Goal: Task Accomplishment & Management: Manage account settings

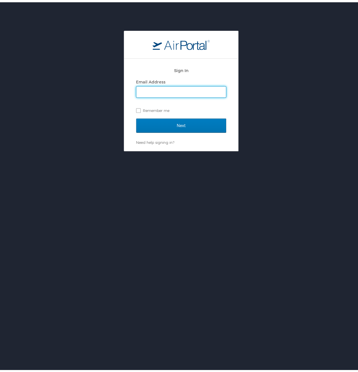
click at [148, 92] on input "Email Address" at bounding box center [181, 89] width 90 height 11
type input "elijah.jones@cbtravel.com"
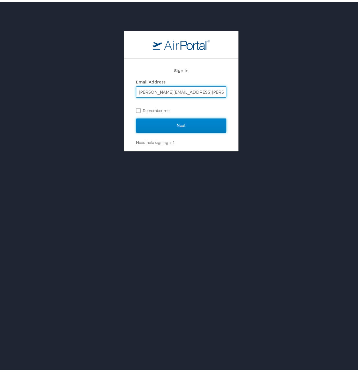
click at [162, 127] on input "Next" at bounding box center [181, 123] width 90 height 14
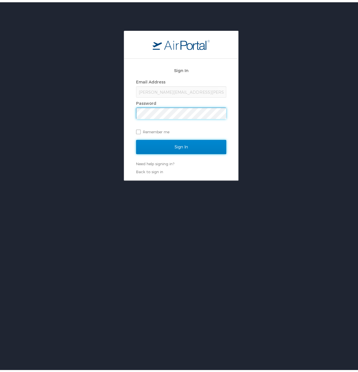
click at [178, 150] on input "Sign In" at bounding box center [181, 145] width 90 height 14
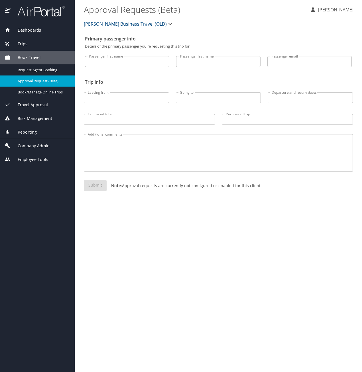
click at [169, 25] on icon "button" at bounding box center [170, 24] width 7 height 7
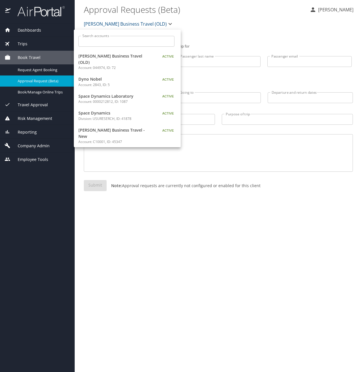
click at [218, 12] on div at bounding box center [181, 186] width 362 height 372
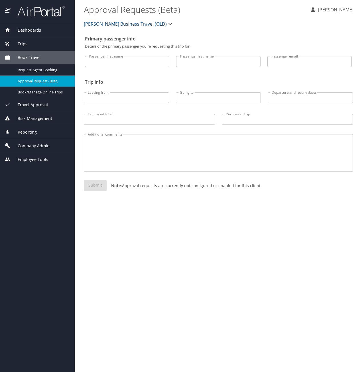
click at [29, 134] on span "Reporting" at bounding box center [24, 132] width 26 height 6
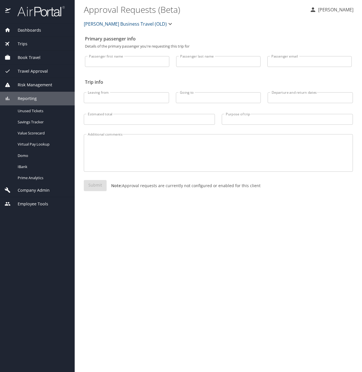
click at [17, 191] on span "Company Admin" at bounding box center [30, 190] width 39 height 6
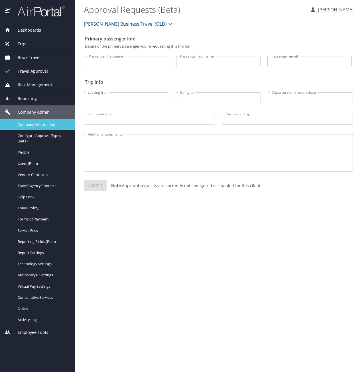
click at [40, 123] on span "Company Information" at bounding box center [43, 124] width 50 height 5
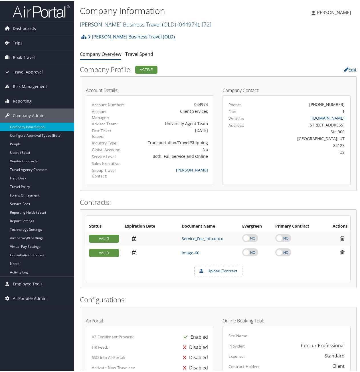
click at [190, 23] on span "( 044974 )" at bounding box center [188, 23] width 22 height 8
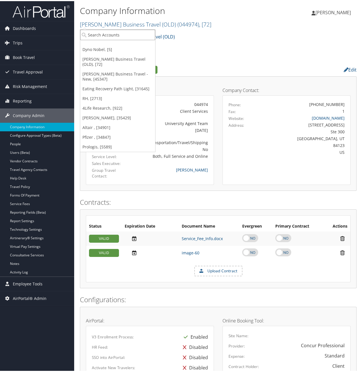
click at [114, 34] on input "search" at bounding box center [117, 34] width 75 height 11
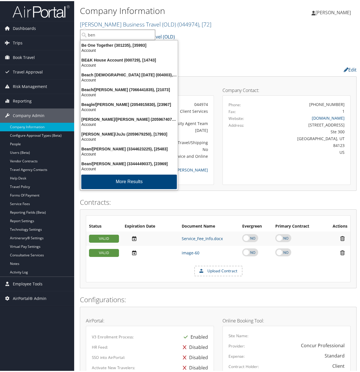
type input "bent"
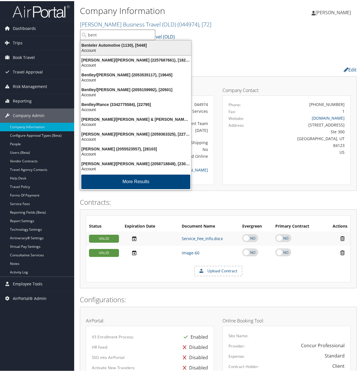
click at [90, 43] on div "Benteler Automotive (1130), [5448]" at bounding box center [135, 44] width 117 height 5
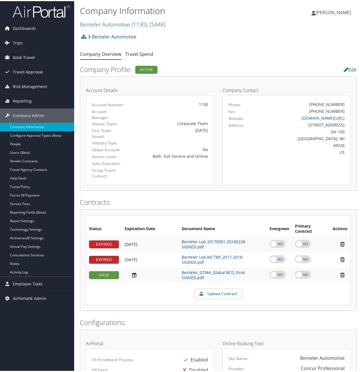
click at [138, 25] on span "( 1130 )" at bounding box center [138, 23] width 15 height 8
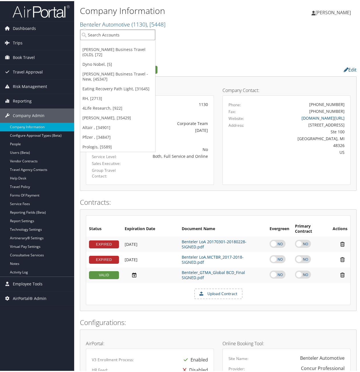
click at [118, 34] on input "search" at bounding box center [117, 34] width 75 height 11
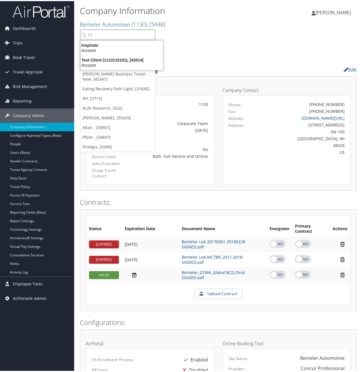
type input "1"
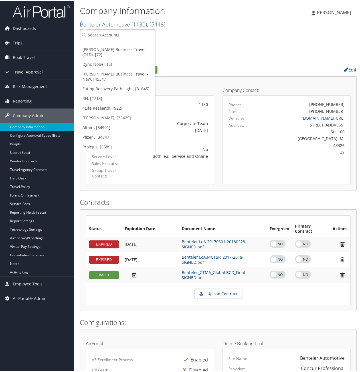
click at [256, 28] on div "Company Information Benteler Automotive ( 1130 ) , [ 5448 ] Christopherson Busi…" at bounding box center [172, 16] width 184 height 27
